Goal: Task Accomplishment & Management: Manage account settings

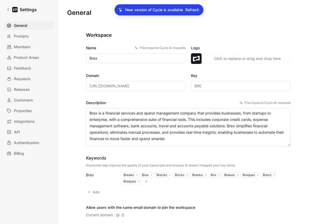
click at [194, 9] on span "Refresh" at bounding box center [193, 10] width 14 height 6
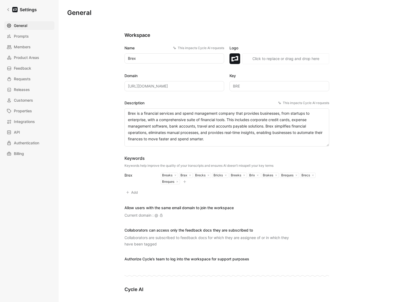
click at [27, 42] on div "General Prompts Members Product Areas Feedback Requests Releases Customers Prop…" at bounding box center [31, 89] width 54 height 137
click at [27, 45] on span "Members" at bounding box center [22, 47] width 17 height 6
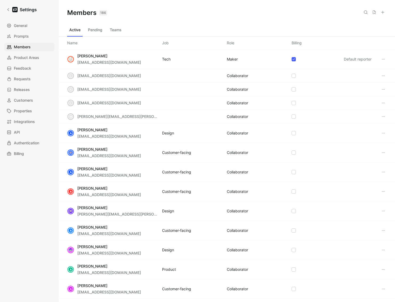
drag, startPoint x: 326, startPoint y: 21, endPoint x: 323, endPoint y: 20, distance: 3.2
click at [326, 22] on div "Members 186 Saved" at bounding box center [227, 13] width 337 height 26
click at [383, 12] on use at bounding box center [383, 12] width 3 height 3
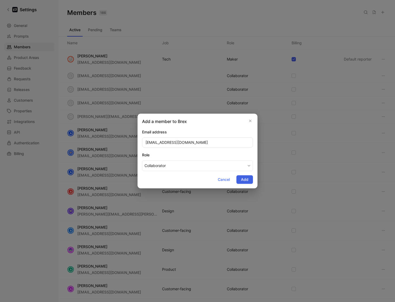
type input "[EMAIL_ADDRESS][DOMAIN_NAME]"
click at [244, 183] on button "Add" at bounding box center [245, 179] width 17 height 9
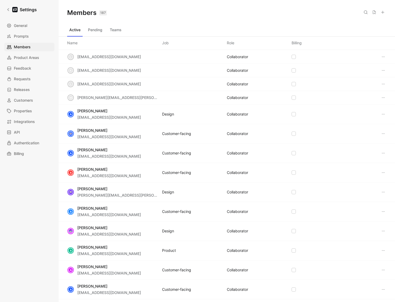
scroll to position [46, 0]
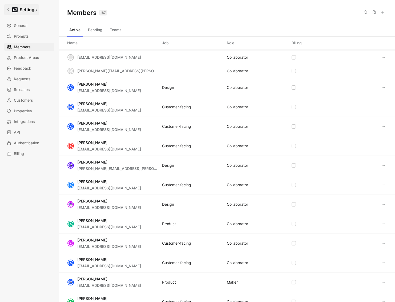
click at [15, 6] on link "Settings" at bounding box center [21, 9] width 35 height 11
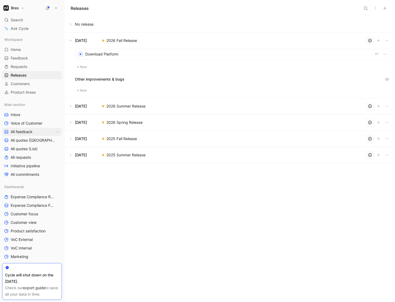
click at [22, 132] on span "All feedback" at bounding box center [22, 131] width 22 height 5
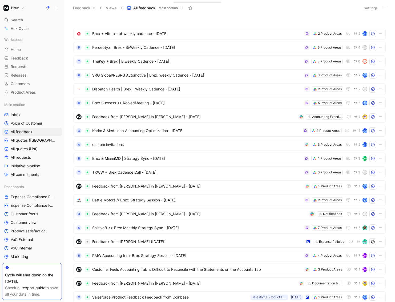
click at [25, 9] on button "Brex" at bounding box center [14, 7] width 24 height 7
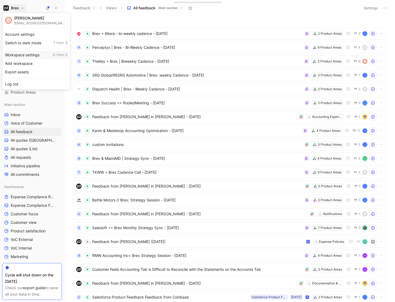
click at [30, 55] on div "Workspace settings G then S" at bounding box center [36, 55] width 66 height 9
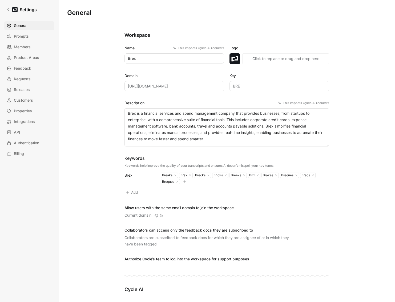
click at [20, 47] on span "Members" at bounding box center [22, 47] width 17 height 6
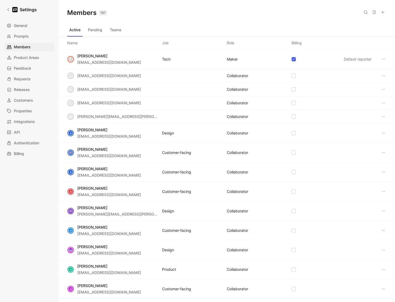
click at [383, 14] on use at bounding box center [383, 12] width 3 height 3
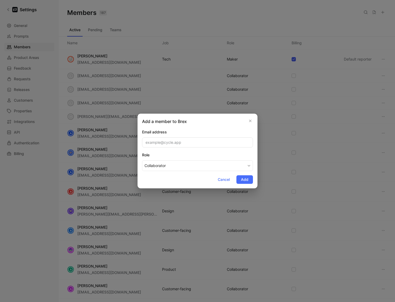
click at [201, 143] on input "email" at bounding box center [197, 142] width 111 height 10
type input "[EMAIL_ADDRESS][DOMAIN_NAME]"
click at [243, 179] on span "Add" at bounding box center [244, 179] width 7 height 6
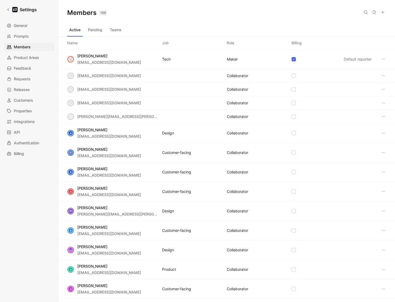
click at [125, 33] on div "Active Pending Teams" at bounding box center [226, 31] width 319 height 11
click at [120, 30] on button "Teams" at bounding box center [116, 30] width 16 height 9
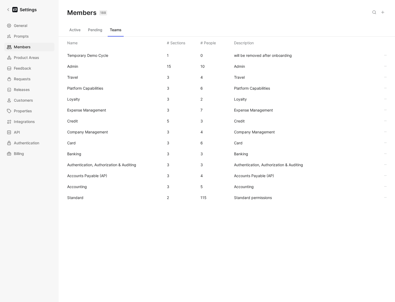
click at [88, 202] on div "Standard 2 115 Standard permissions" at bounding box center [227, 197] width 328 height 11
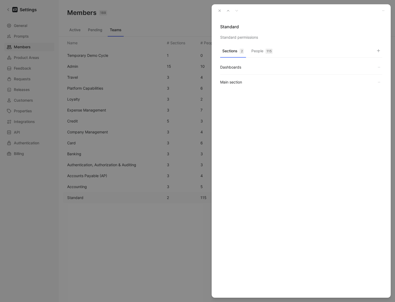
click at [264, 53] on button "People 115" at bounding box center [262, 52] width 26 height 10
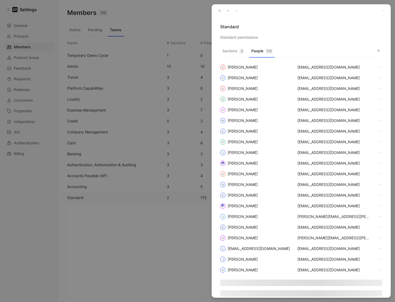
click at [377, 49] on icon "button" at bounding box center [379, 51] width 4 height 4
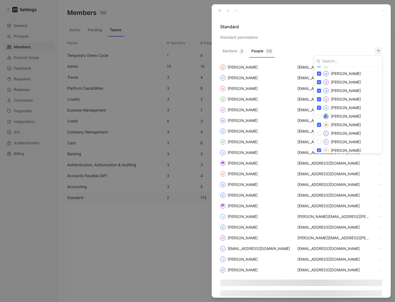
scroll to position [861, 0]
click at [318, 133] on input "checkbox" at bounding box center [319, 133] width 4 height 4
checkbox input "true"
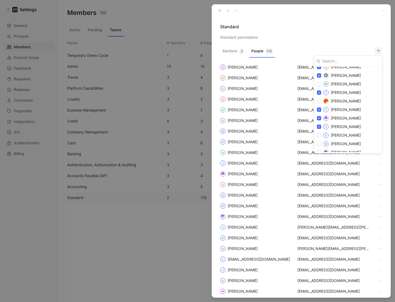
scroll to position [1129, 0]
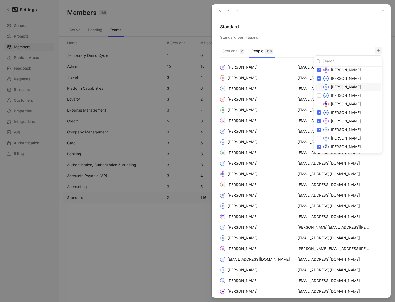
click at [321, 86] on input "checkbox" at bounding box center [319, 87] width 4 height 4
checkbox input "true"
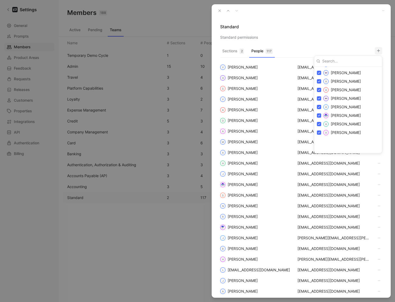
scroll to position [0, 0]
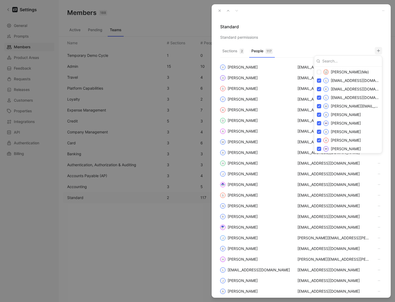
drag, startPoint x: 314, startPoint y: 38, endPoint x: 299, endPoint y: 34, distance: 16.1
click at [314, 38] on div at bounding box center [197, 151] width 395 height 302
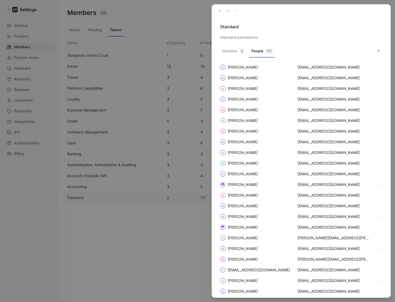
click at [218, 12] on button "button" at bounding box center [219, 10] width 7 height 7
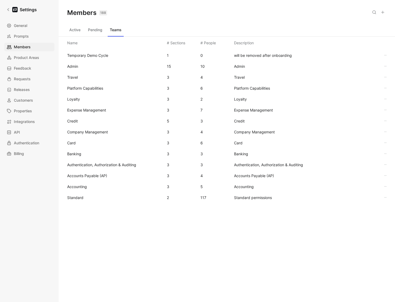
click at [87, 196] on span "Standard" at bounding box center [114, 197] width 95 height 6
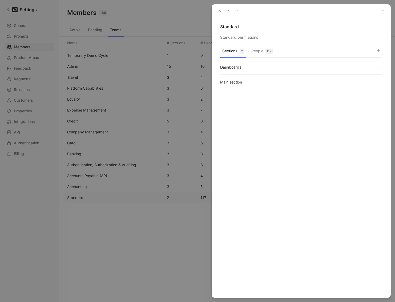
click at [264, 49] on button "People 117" at bounding box center [262, 52] width 26 height 10
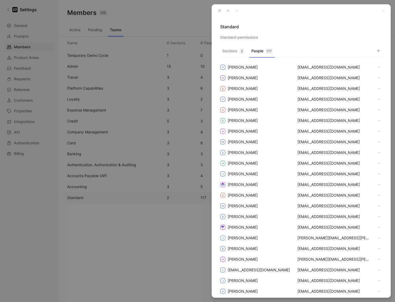
scroll to position [1, 0]
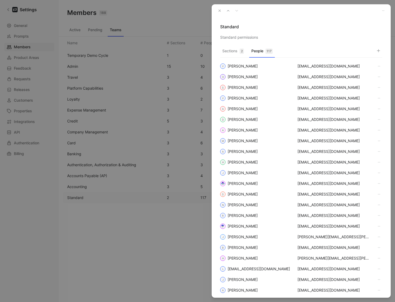
click at [378, 50] on icon "button" at bounding box center [379, 51] width 4 height 4
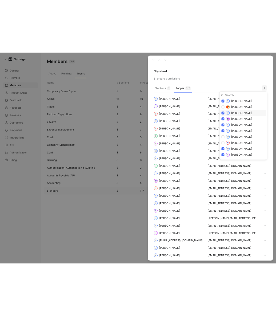
scroll to position [1129, 0]
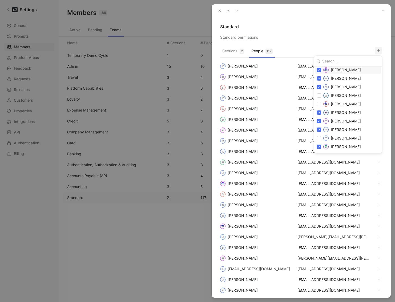
click at [343, 28] on div at bounding box center [197, 151] width 395 height 302
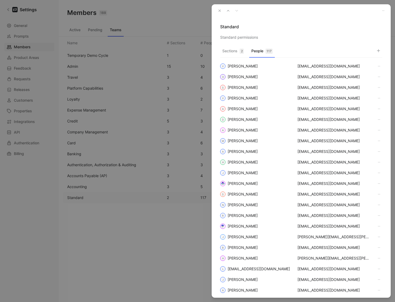
click at [215, 9] on div at bounding box center [301, 10] width 179 height 13
click at [218, 10] on icon "button" at bounding box center [220, 11] width 4 height 4
